Goal: Information Seeking & Learning: Learn about a topic

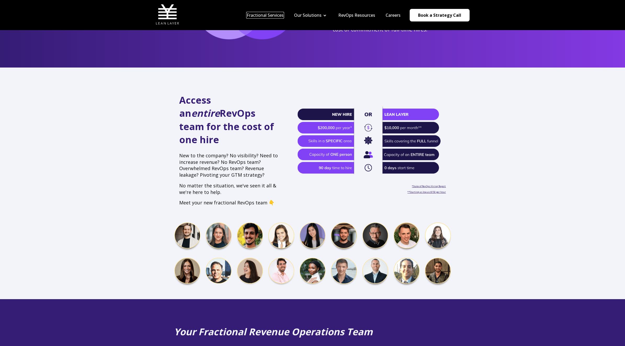
click at [276, 14] on link "Fractional Services" at bounding box center [265, 15] width 37 height 6
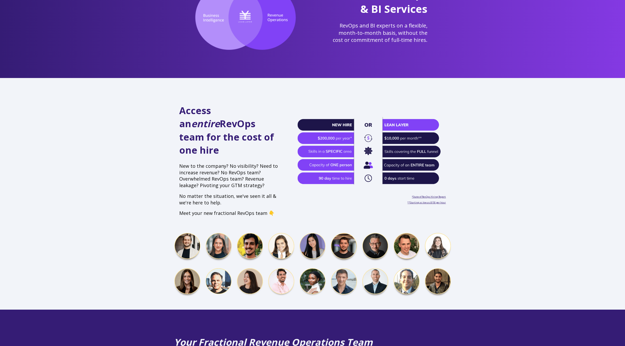
scroll to position [77, 0]
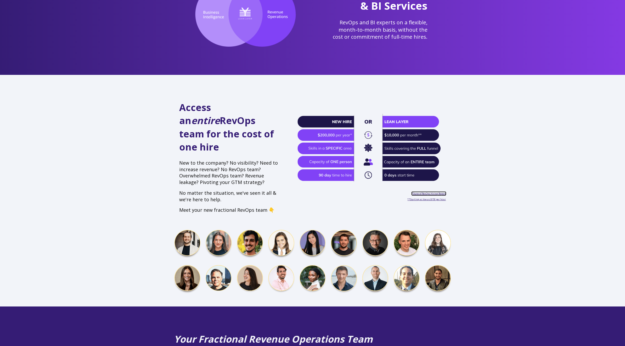
click at [423, 192] on link "*State of RevOps Hiring Report" at bounding box center [429, 193] width 34 height 3
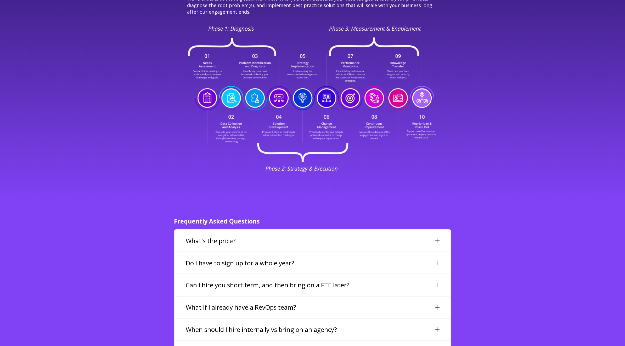
scroll to position [1028, 0]
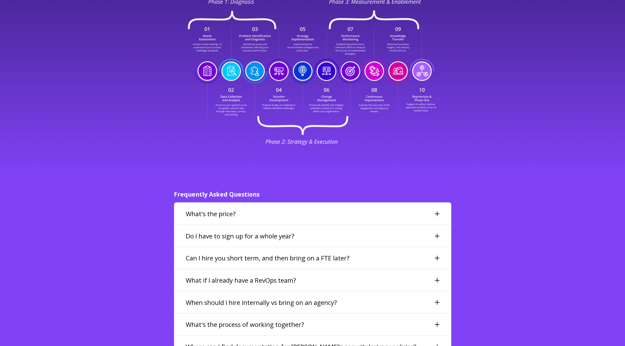
click at [440, 269] on div "What if I already have a RevOps team?" at bounding box center [313, 279] width 276 height 21
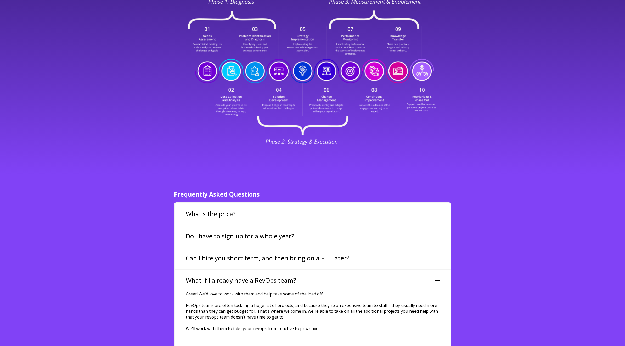
click at [440, 269] on div "What if I already have a RevOps team?" at bounding box center [313, 279] width 276 height 21
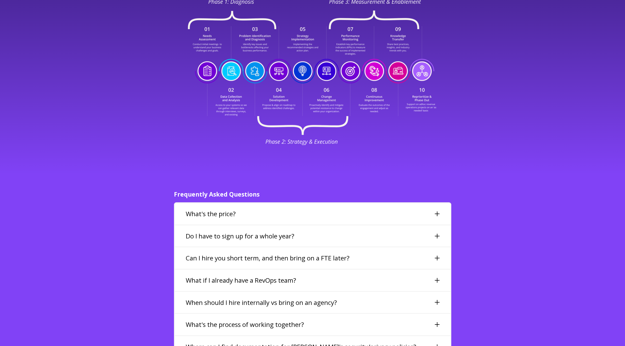
click at [438, 233] on div at bounding box center [437, 235] width 5 height 5
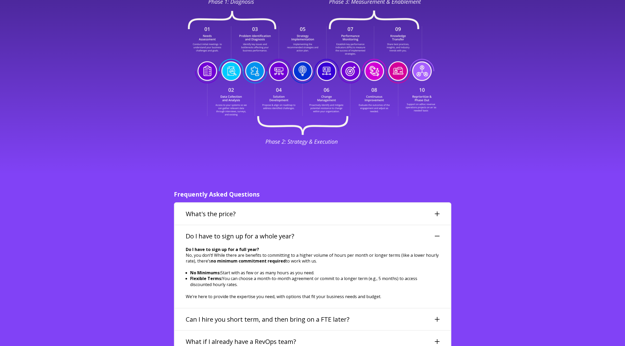
click at [438, 233] on div at bounding box center [437, 235] width 5 height 5
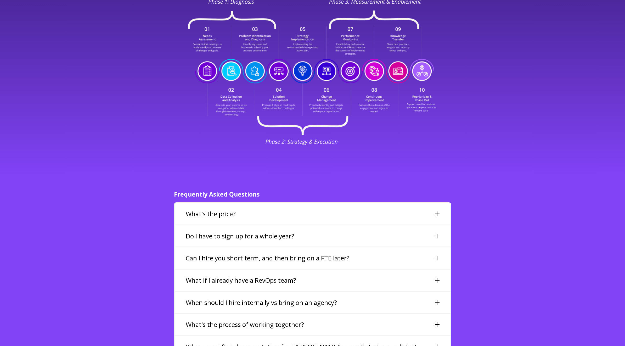
click at [435, 203] on div "What's the price?" at bounding box center [313, 213] width 276 height 21
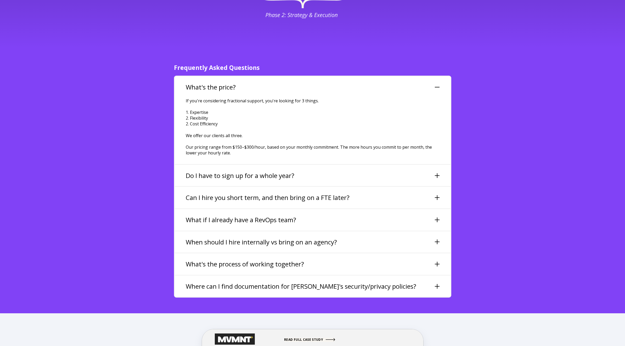
scroll to position [1176, 0]
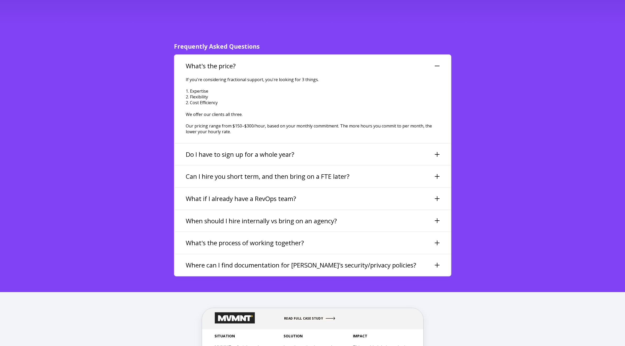
click at [401, 260] on h3 "Where can I find documentation for [PERSON_NAME]'s security/privacy policies?" at bounding box center [301, 264] width 230 height 9
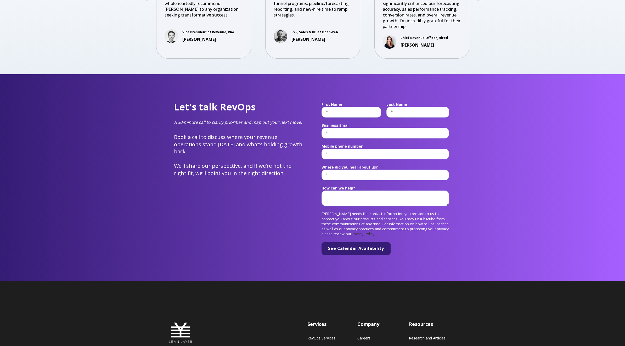
scroll to position [1904, 0]
